Goal: Information Seeking & Learning: Compare options

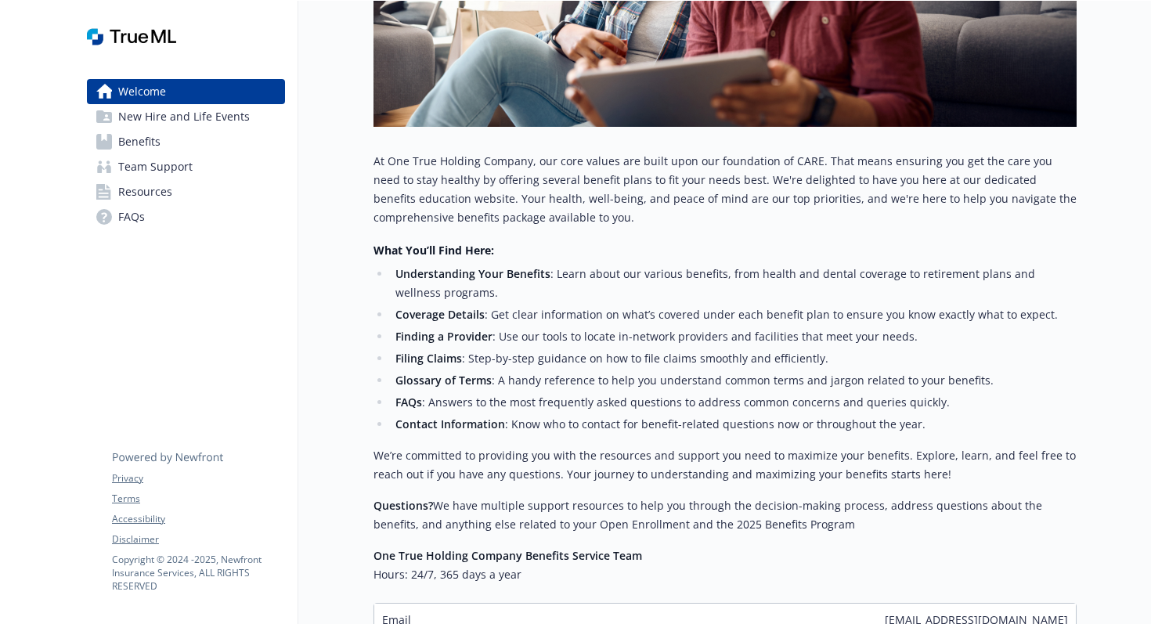
scroll to position [579, 0]
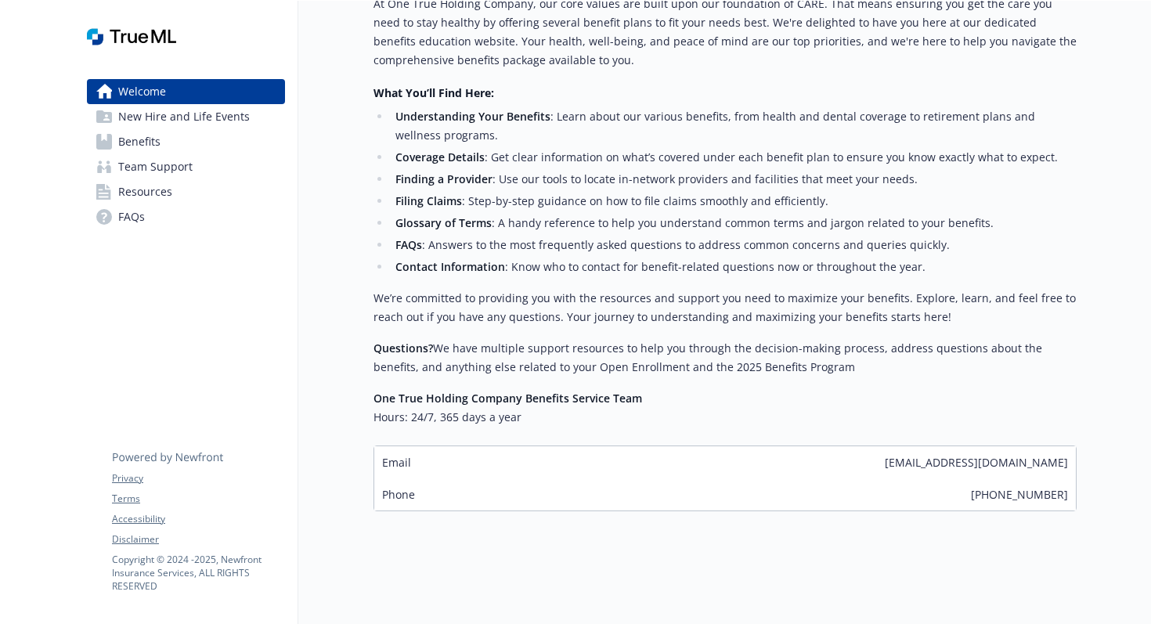
click at [780, 479] on div "Phone [PHONE_NUMBER]" at bounding box center [725, 495] width 702 height 32
click at [229, 124] on span "New Hire and Life Events" at bounding box center [184, 116] width 132 height 25
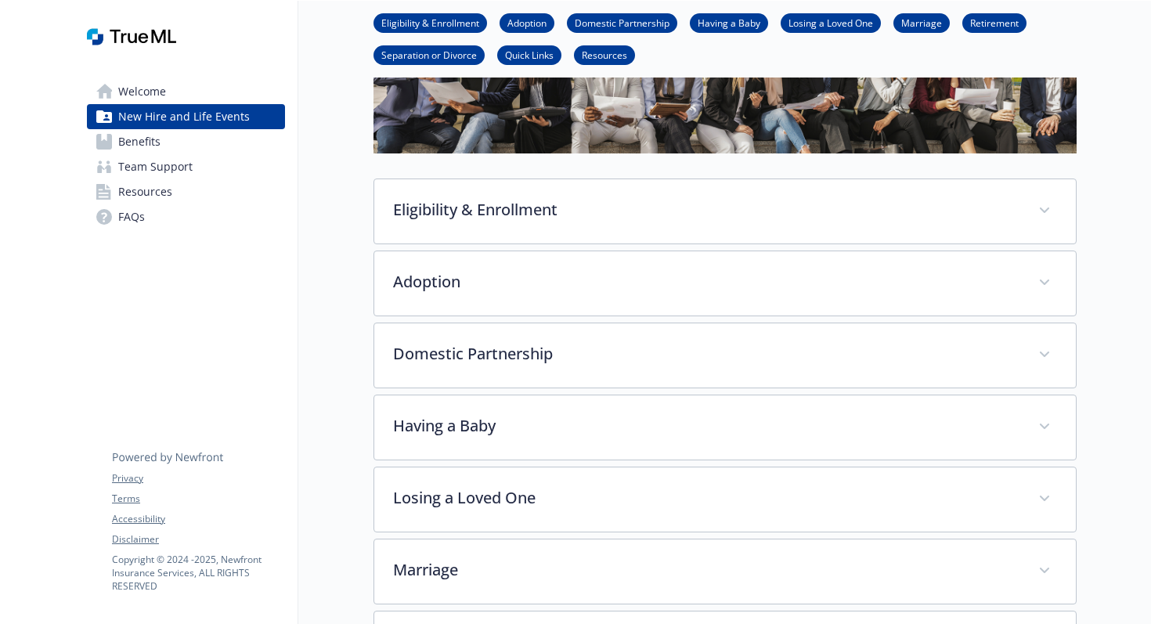
scroll to position [170, 0]
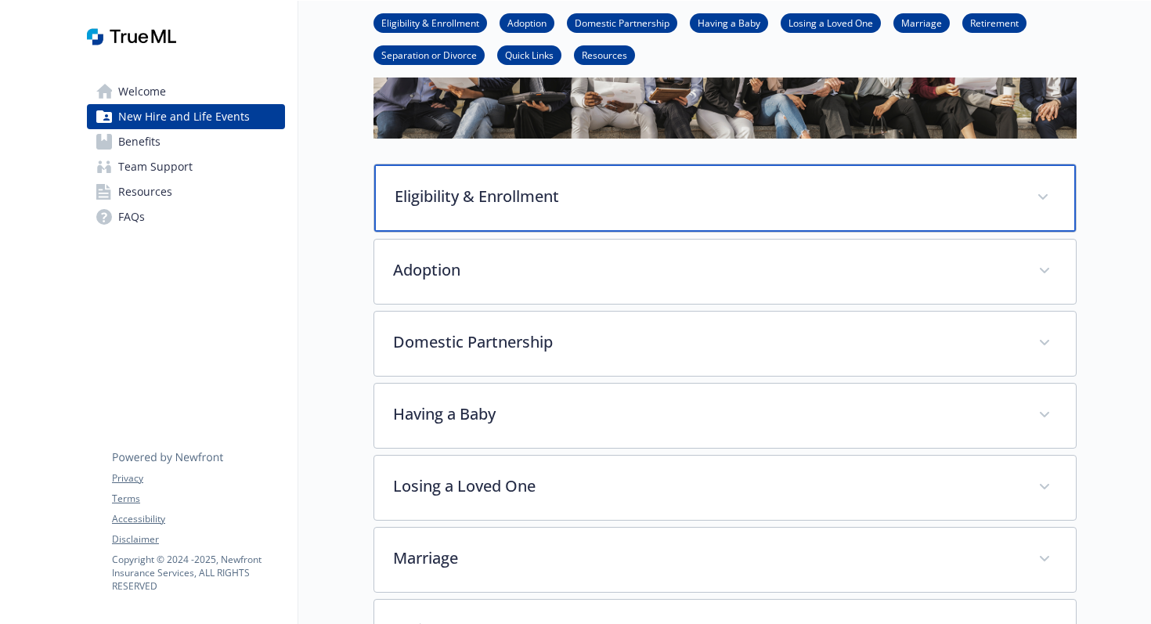
click at [1050, 193] on span at bounding box center [1043, 197] width 25 height 25
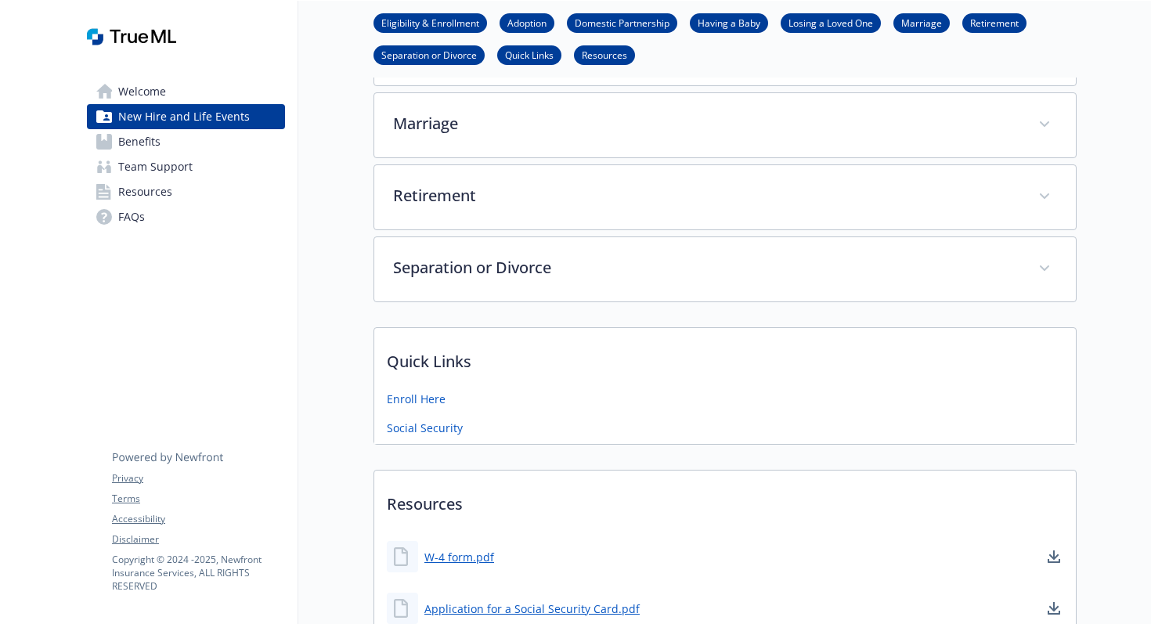
scroll to position [1378, 0]
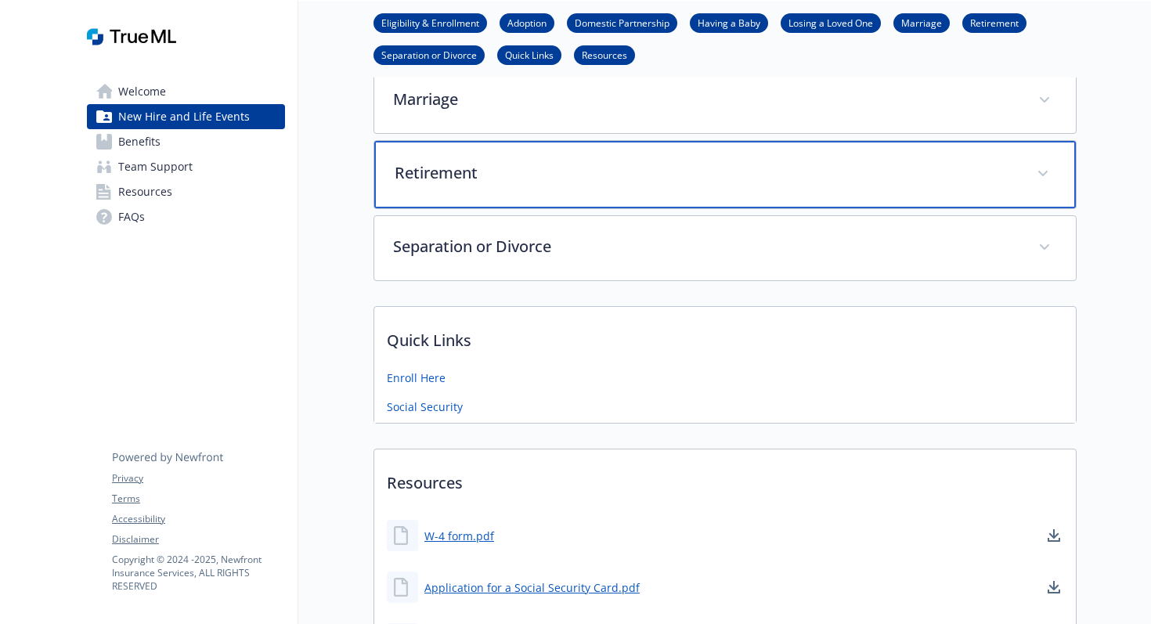
click at [1048, 180] on span at bounding box center [1043, 173] width 25 height 25
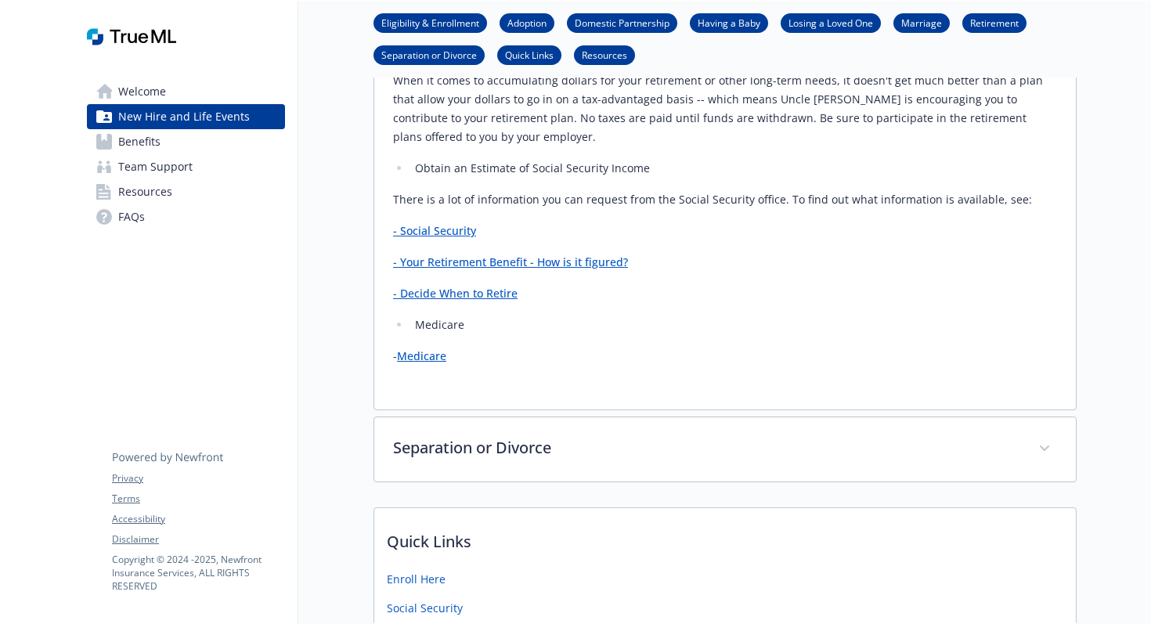
scroll to position [1698, 0]
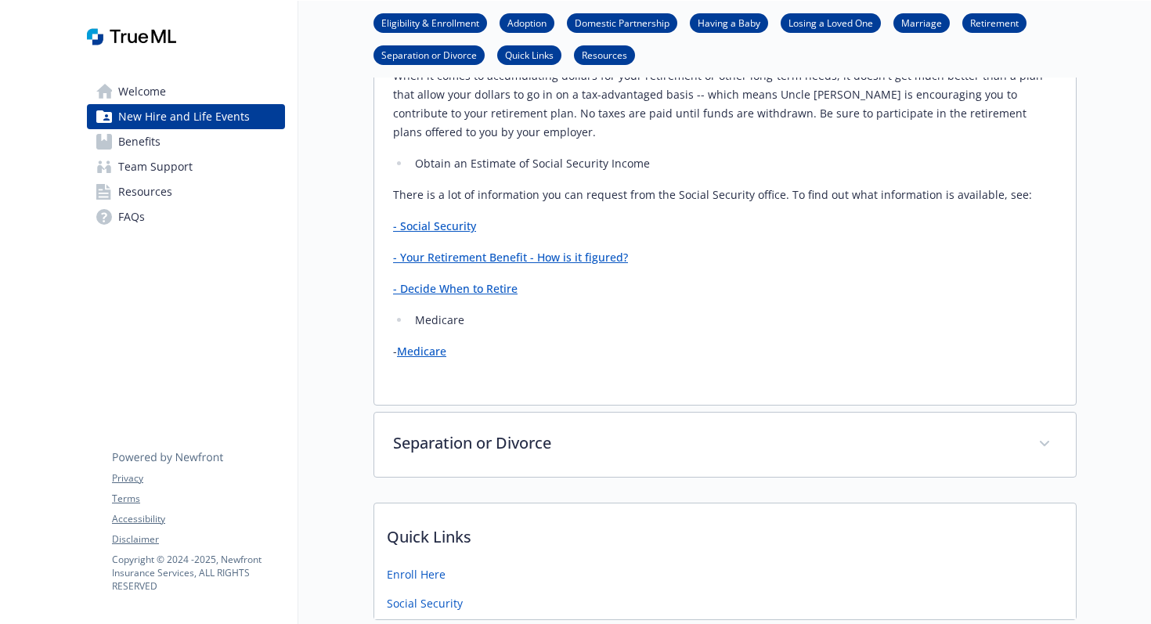
click at [567, 261] on link "- Your Retirement Benefit - How is it figured?" at bounding box center [510, 257] width 235 height 15
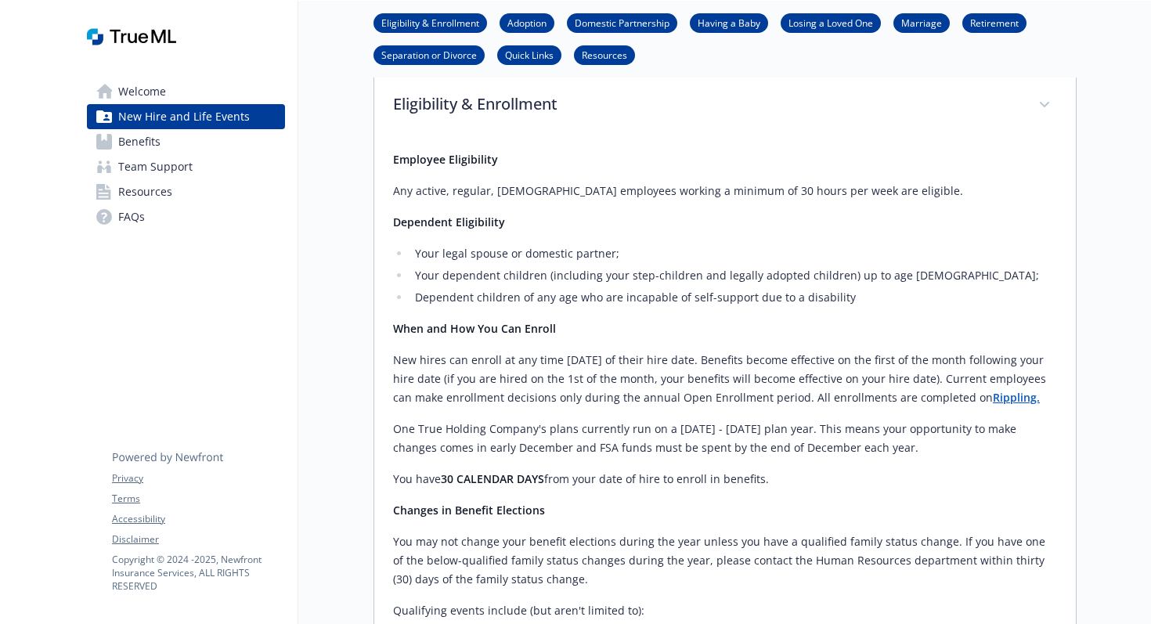
scroll to position [226, 0]
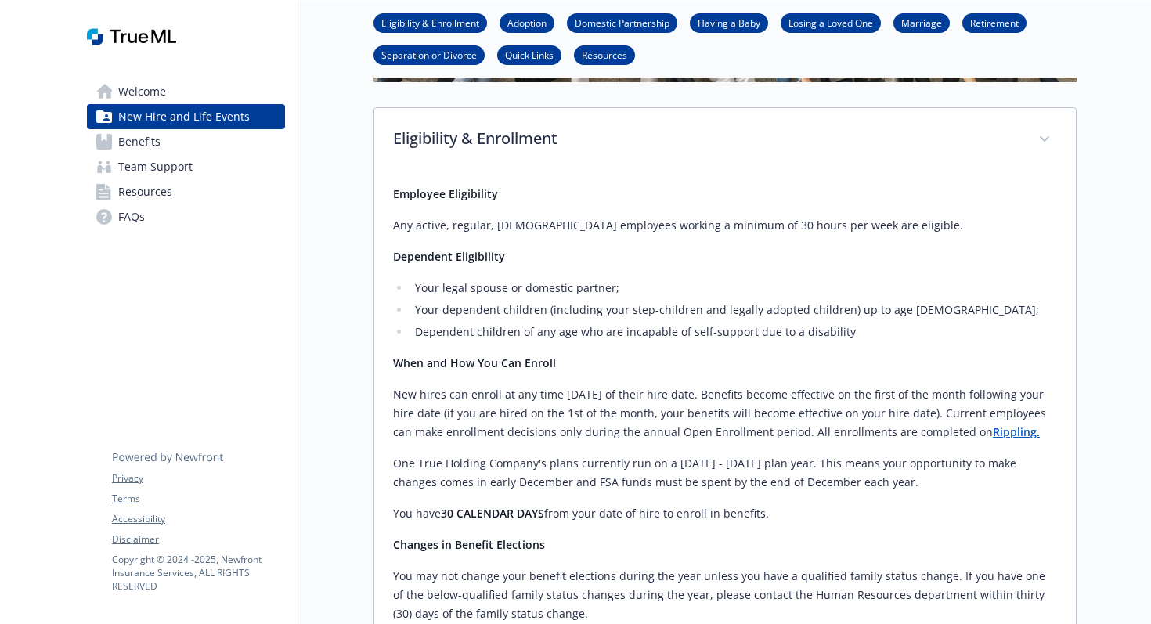
click at [135, 147] on span "Benefits" at bounding box center [139, 141] width 42 height 25
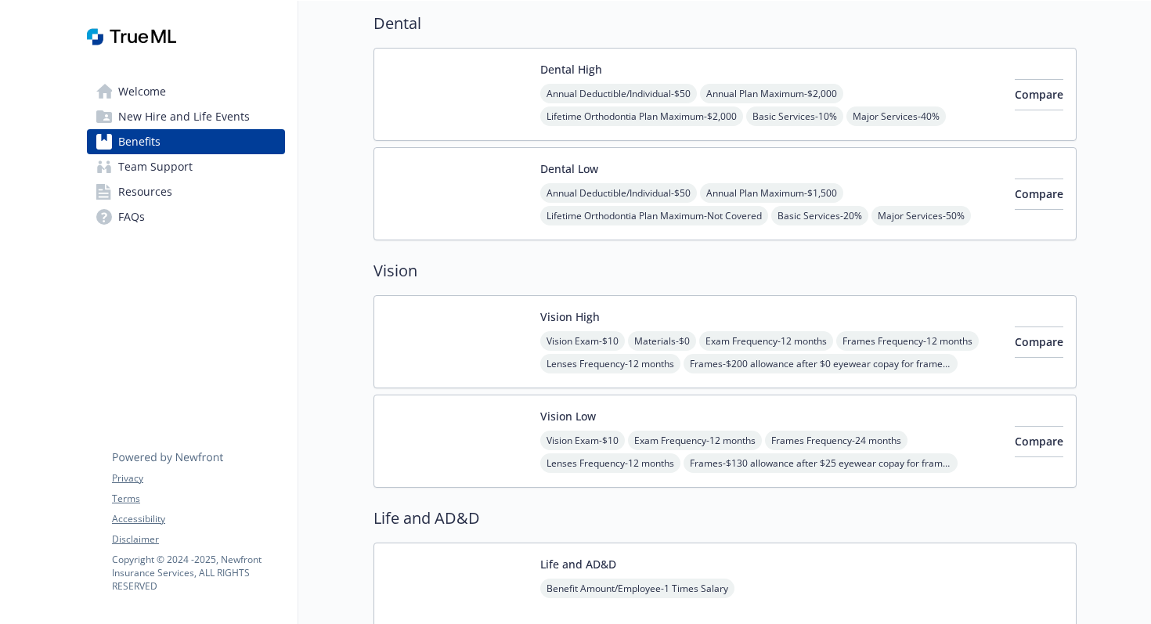
scroll to position [836, 0]
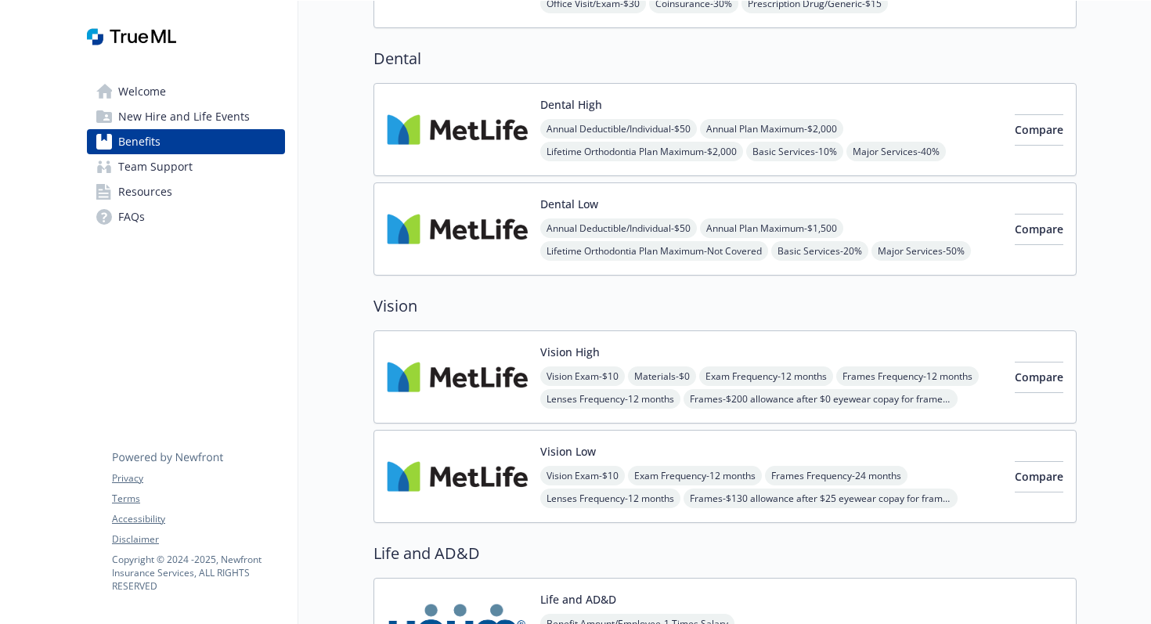
click at [909, 123] on div "Annual Deductible/Individual - $50 Annual Plan Maximum - $2,000 Lifetime Orthod…" at bounding box center [771, 151] width 462 height 65
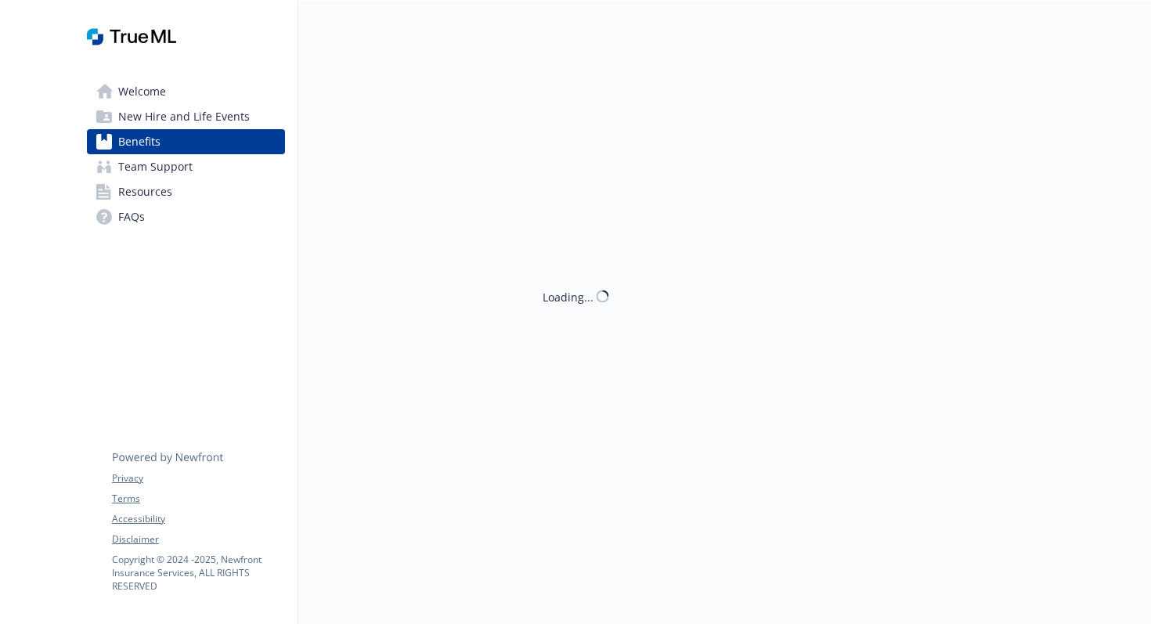
scroll to position [836, 0]
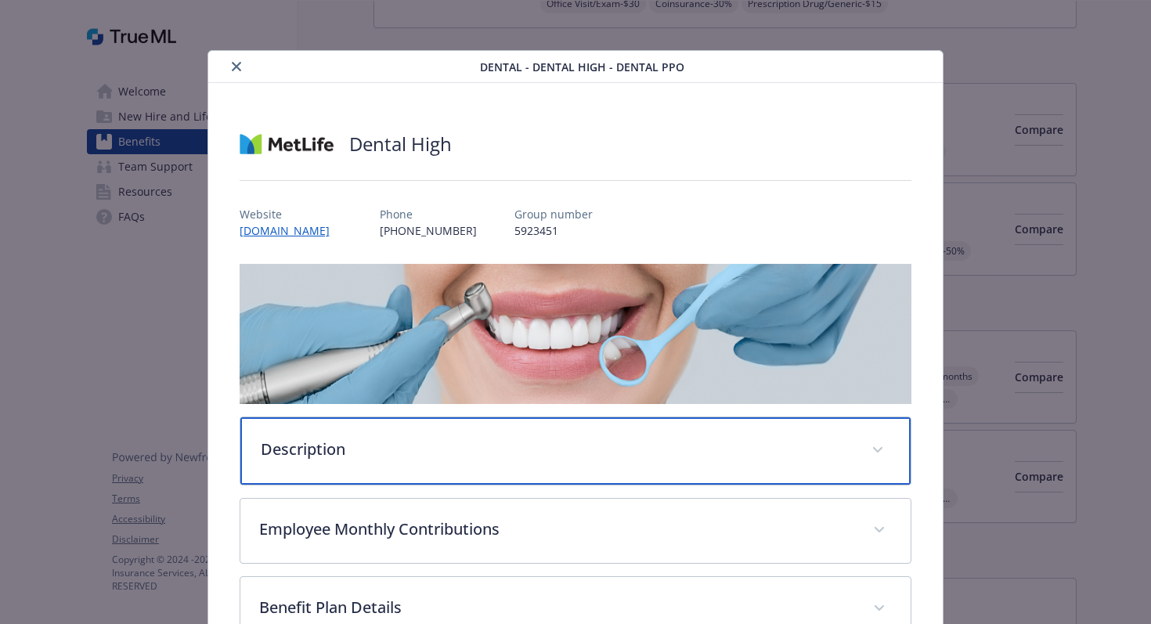
click at [871, 442] on span "details for plan Dental - Dental High - Dental PPO" at bounding box center [877, 450] width 25 height 25
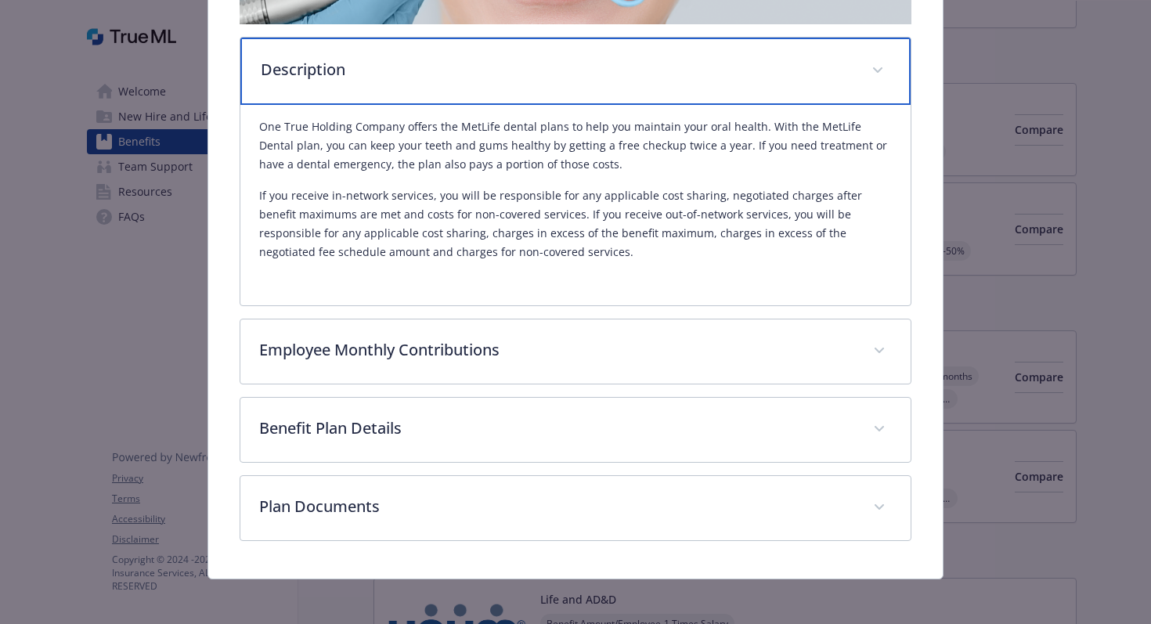
scroll to position [384, 0]
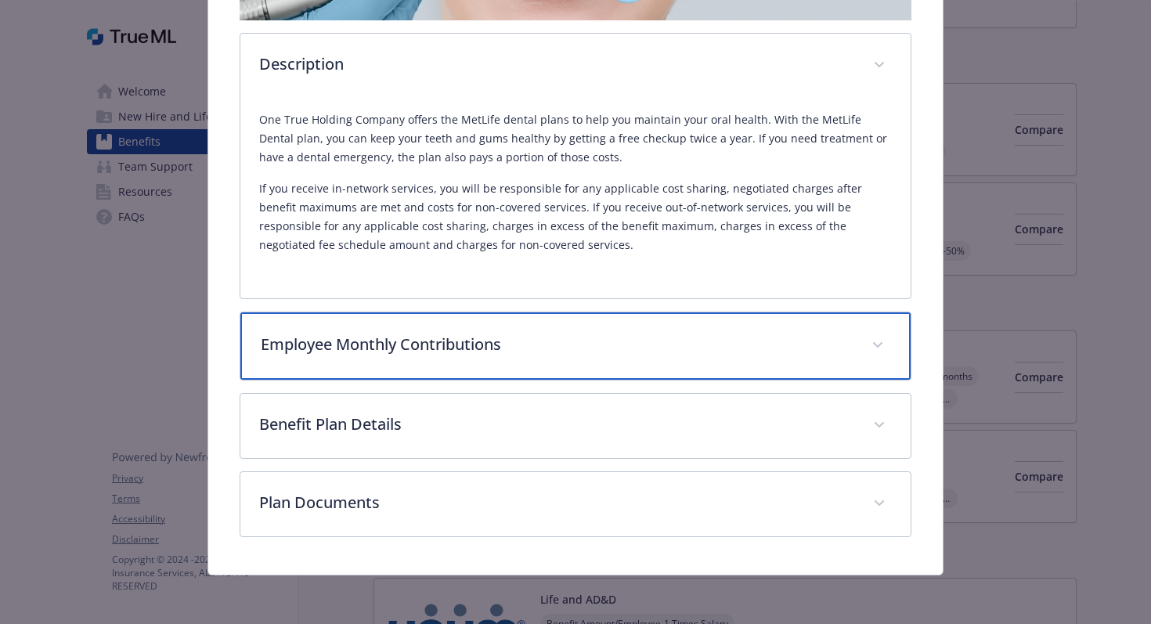
click at [865, 344] on span "details for plan Dental - Dental High - Dental PPO" at bounding box center [877, 345] width 25 height 25
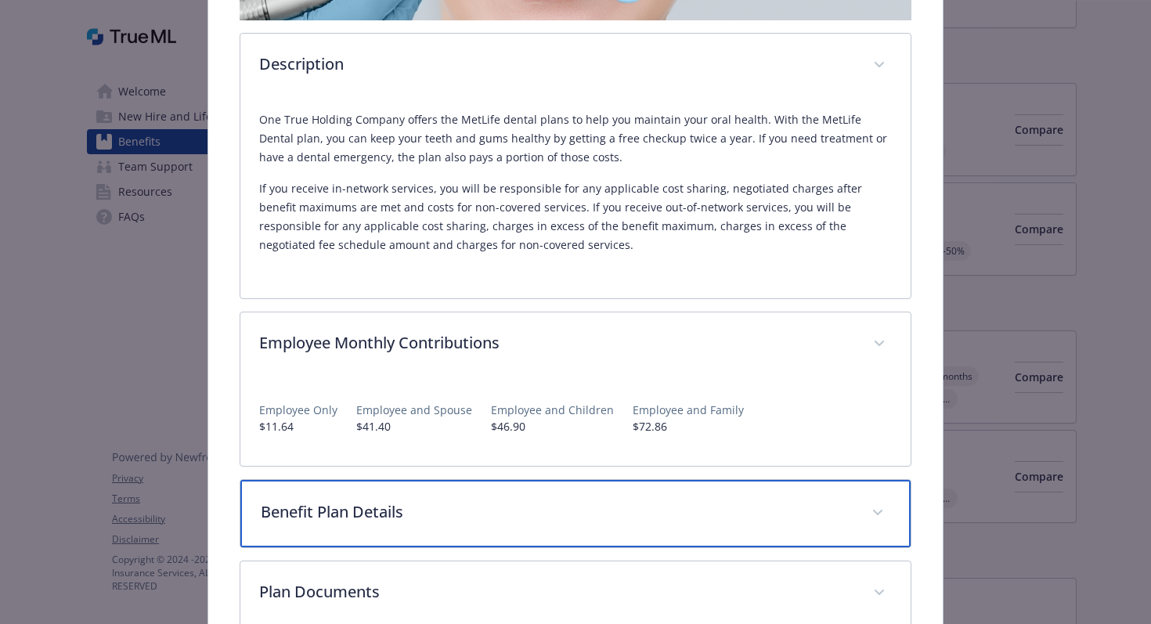
click at [868, 516] on span "details for plan Dental - Dental High - Dental PPO" at bounding box center [877, 512] width 25 height 25
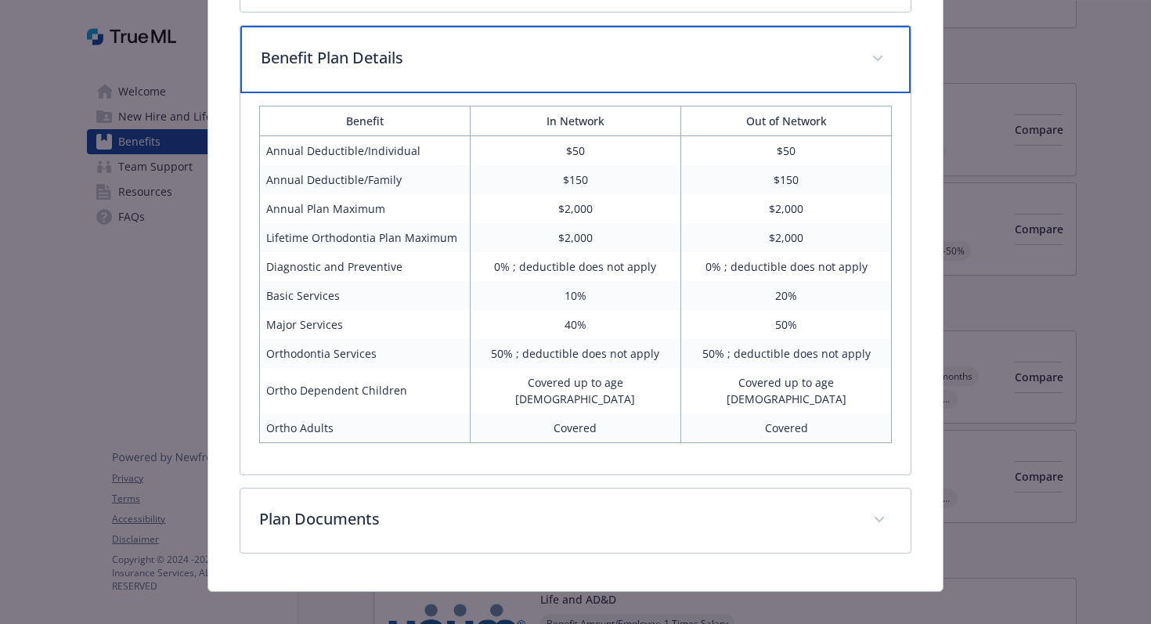
scroll to position [838, 0]
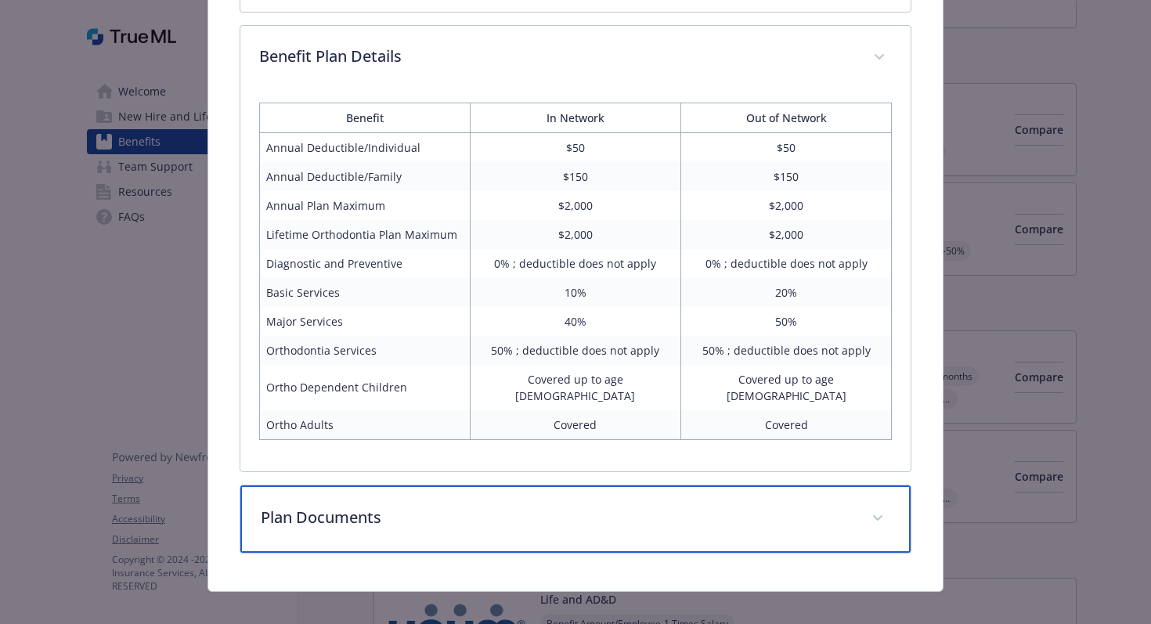
click at [873, 515] on icon "details for plan Dental - Dental High - Dental PPO" at bounding box center [877, 518] width 9 height 6
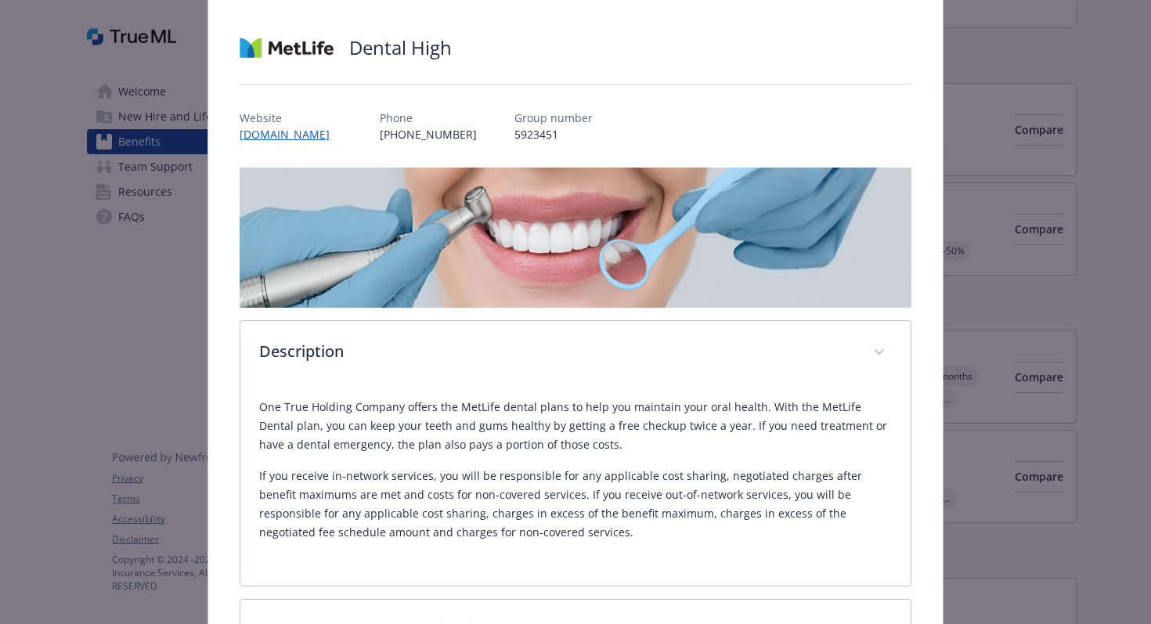
scroll to position [0, 0]
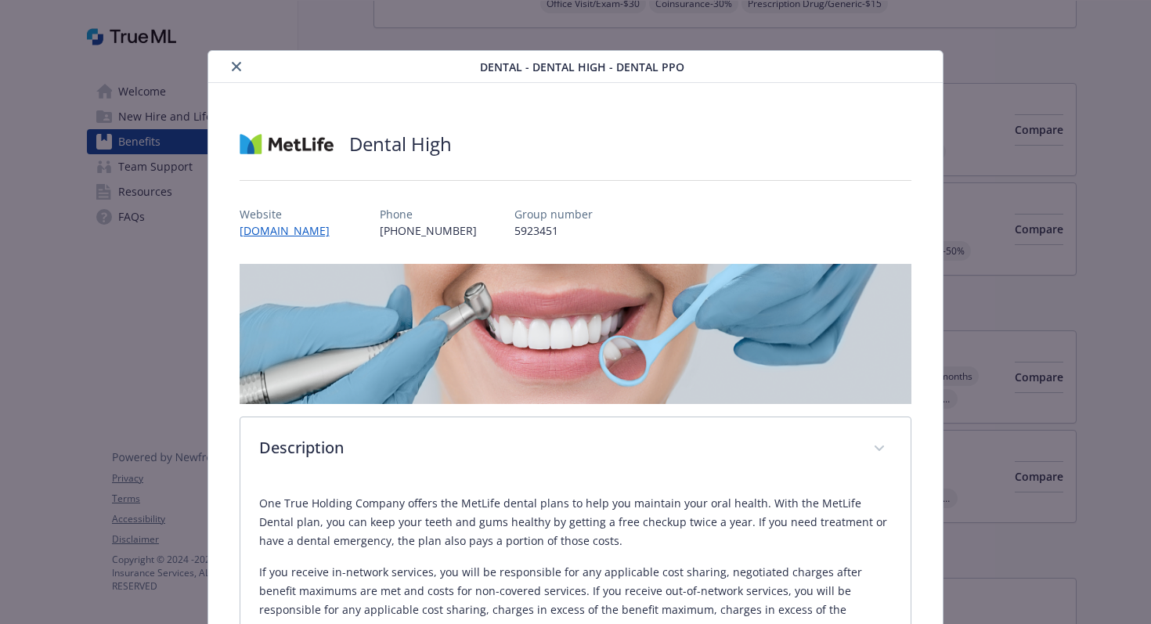
click at [235, 62] on icon "close" at bounding box center [236, 66] width 9 height 9
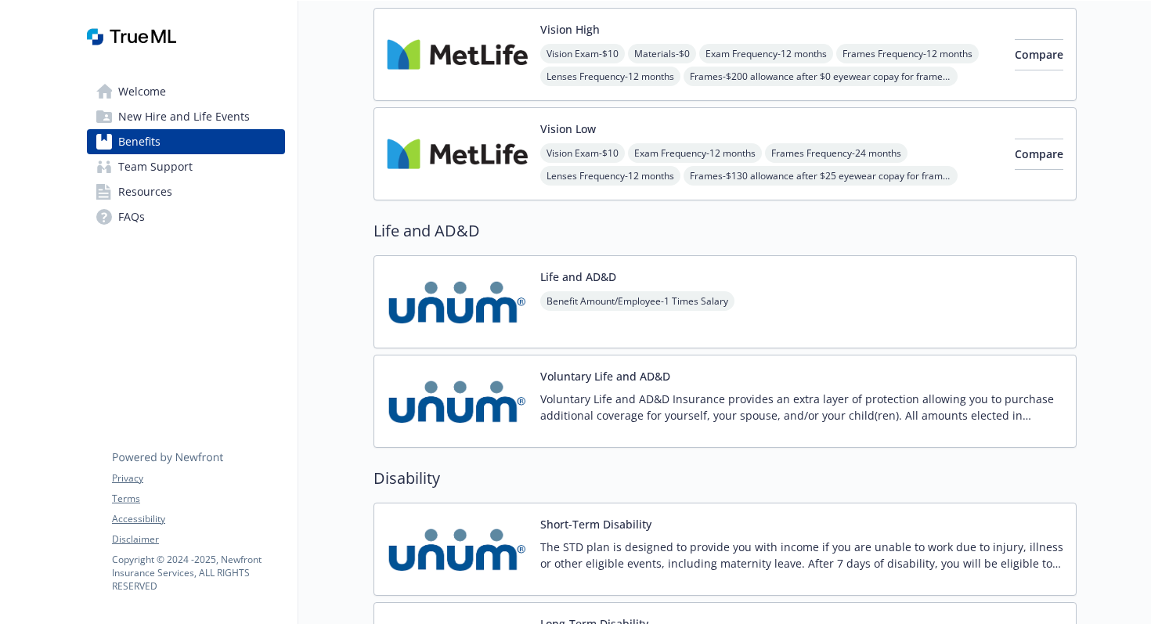
scroll to position [1174, 0]
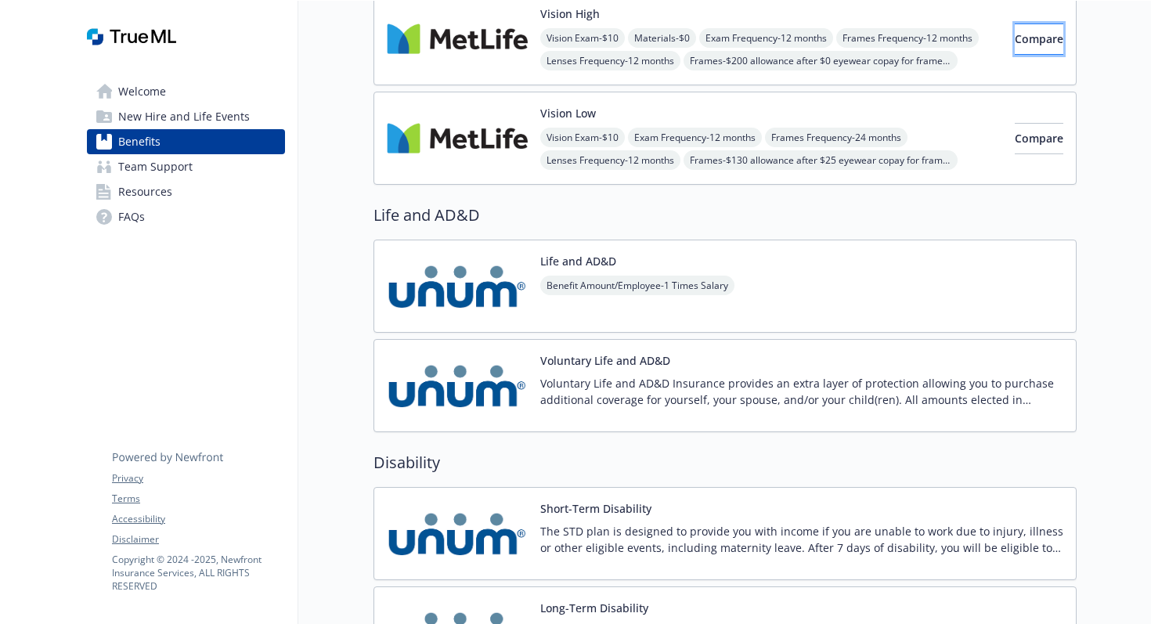
click at [1021, 34] on span "Compare" at bounding box center [1039, 38] width 49 height 15
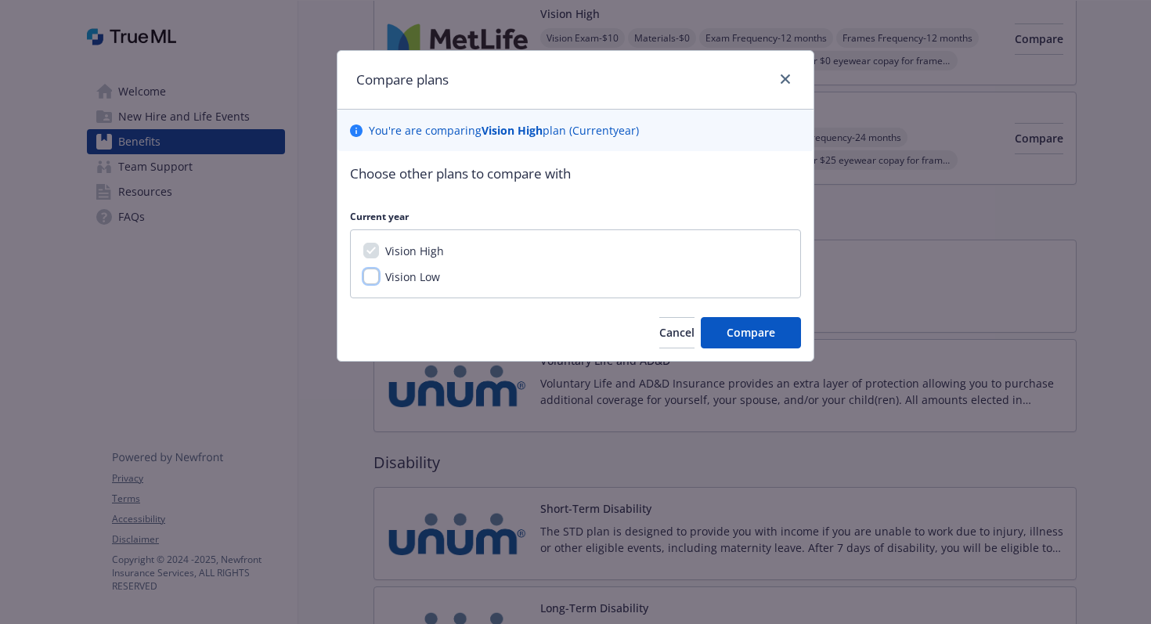
click at [375, 275] on input "Vision Low" at bounding box center [371, 277] width 16 height 16
checkbox input "true"
click at [767, 334] on span "Compare" at bounding box center [751, 332] width 49 height 15
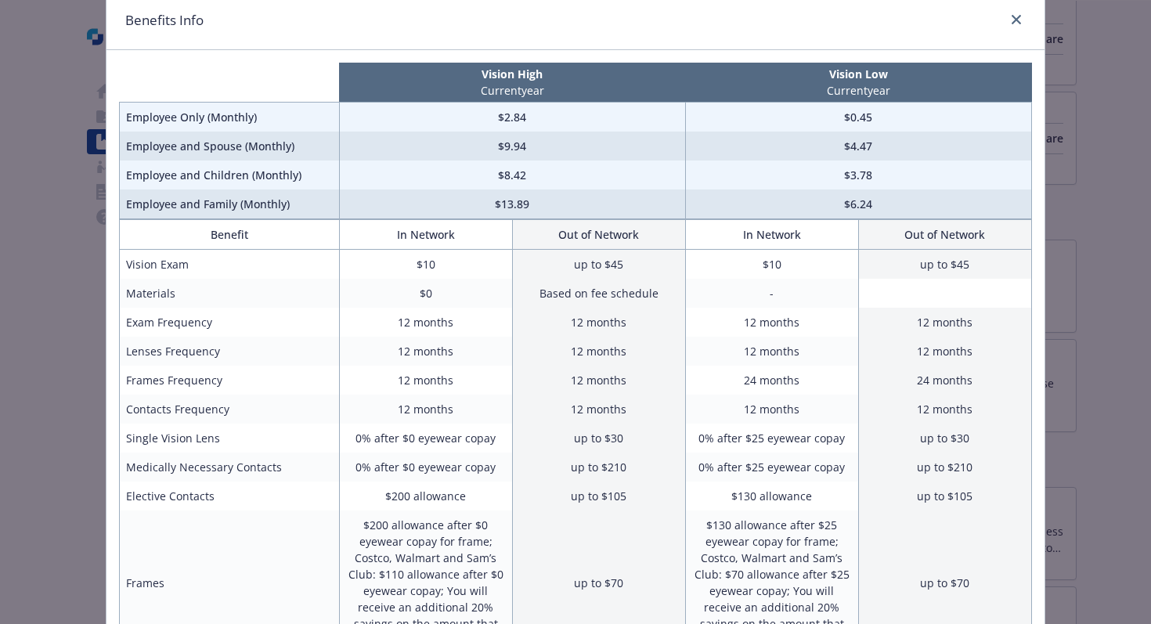
scroll to position [52, 0]
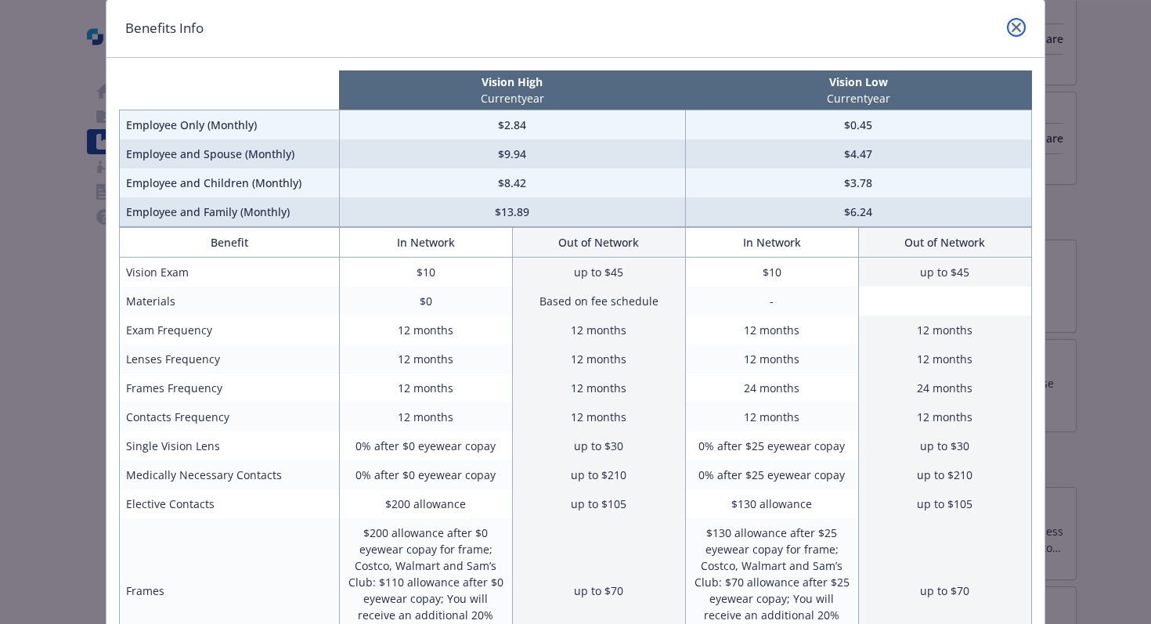
click at [1012, 23] on icon "close" at bounding box center [1016, 27] width 9 height 9
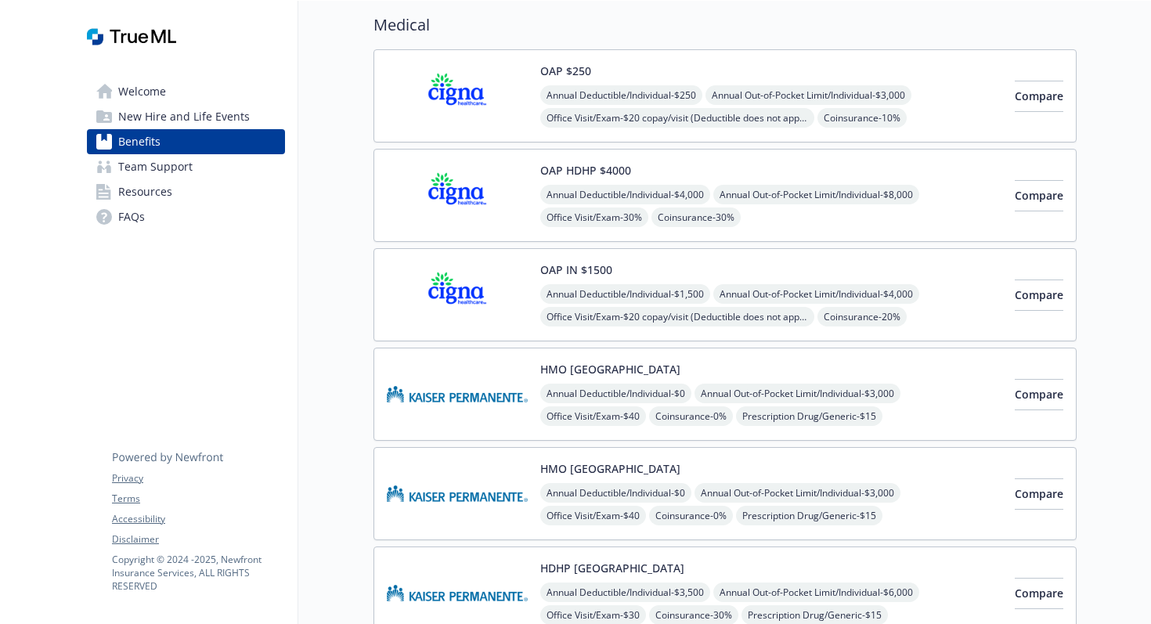
scroll to position [0, 0]
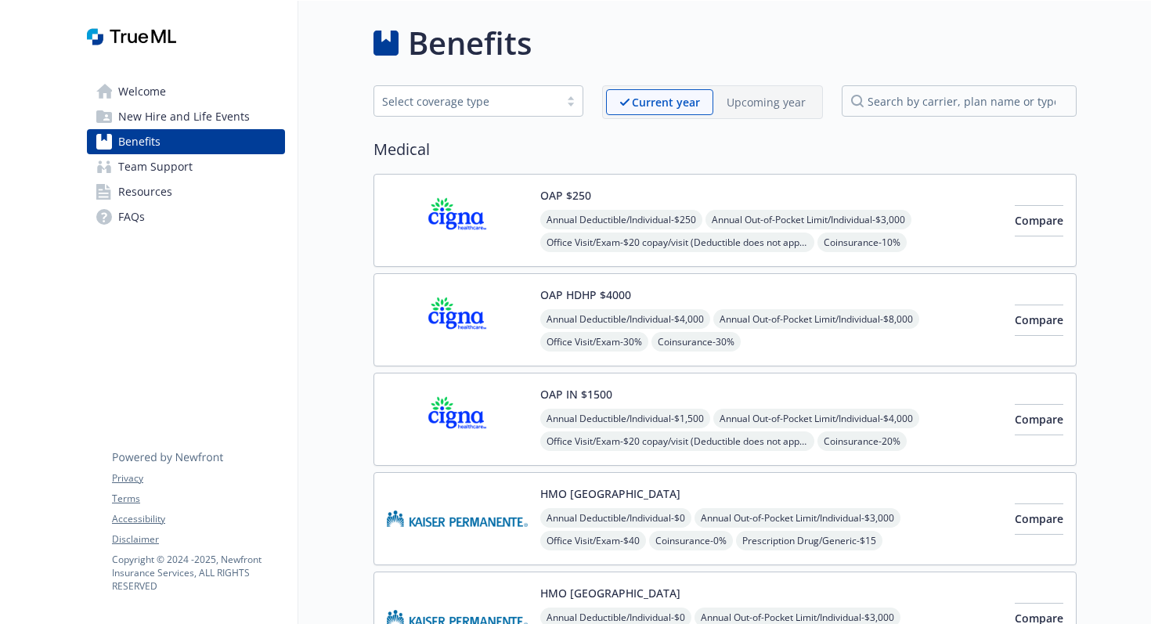
click at [234, 168] on link "Team Support" at bounding box center [186, 166] width 198 height 25
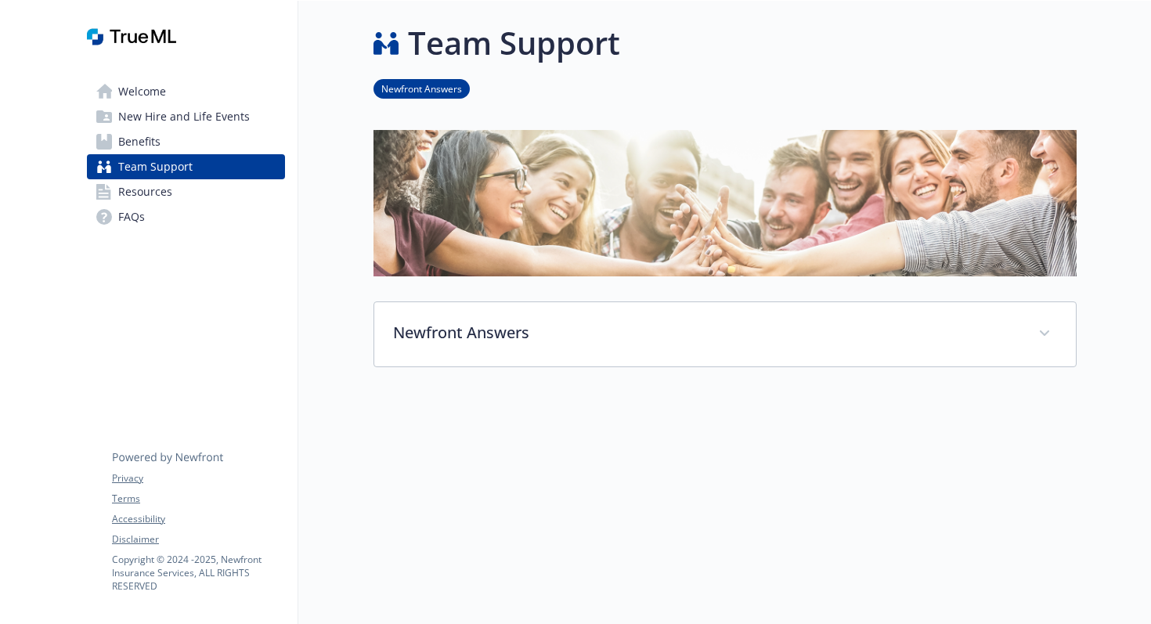
click at [135, 192] on span "Resources" at bounding box center [145, 191] width 54 height 25
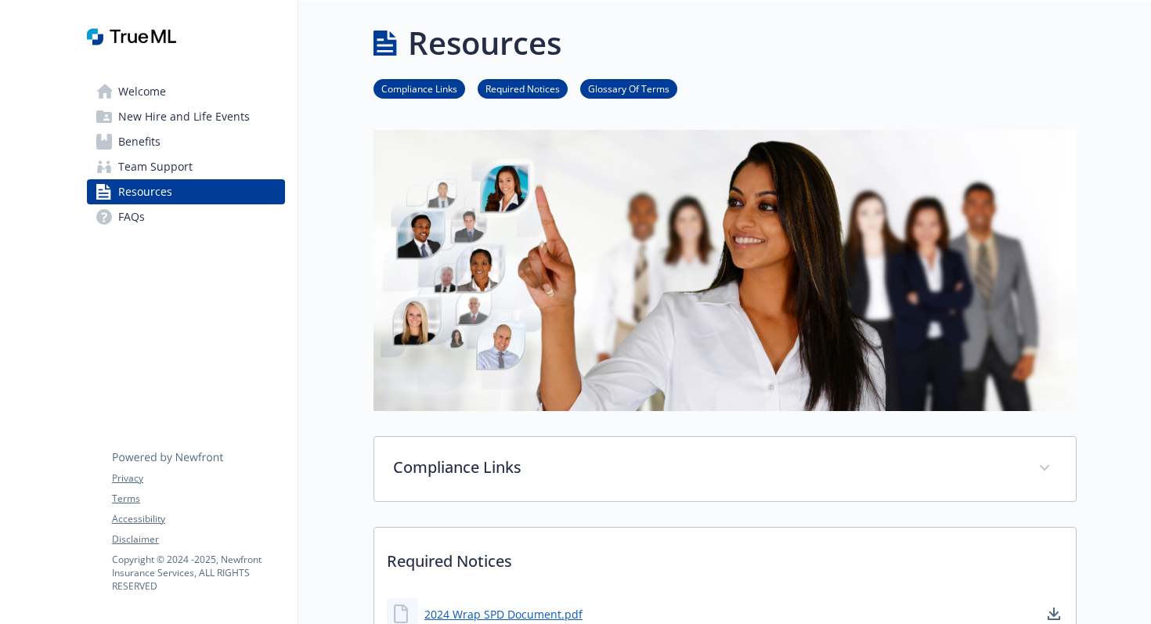
click at [123, 222] on span "FAQs" at bounding box center [131, 216] width 27 height 25
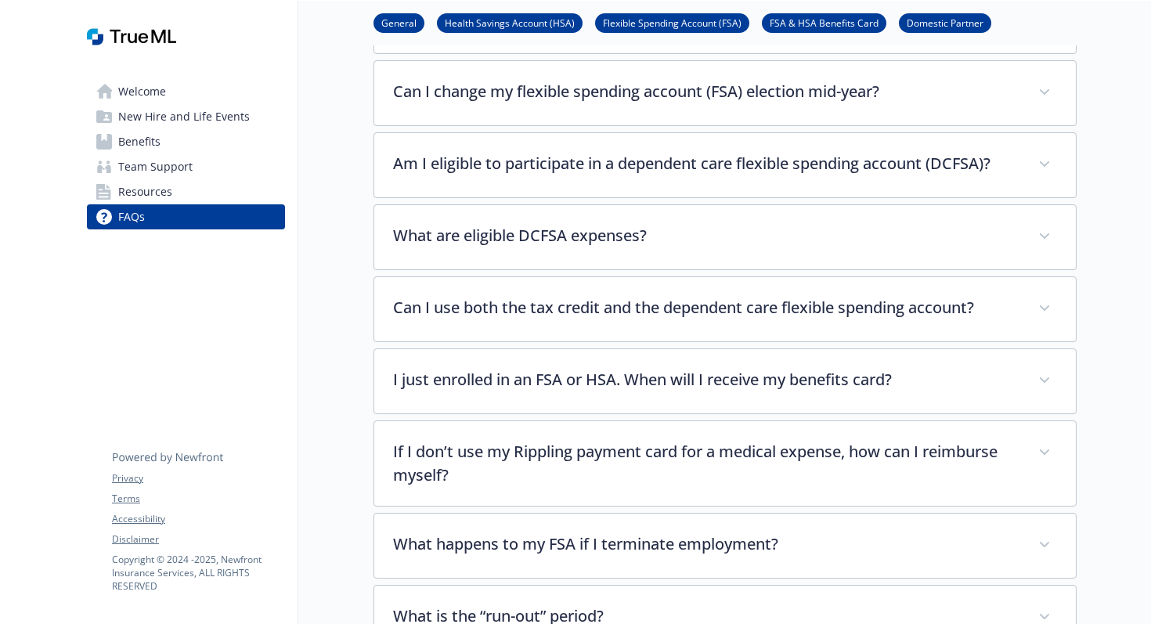
scroll to position [3279, 0]
